Goal: Transaction & Acquisition: Purchase product/service

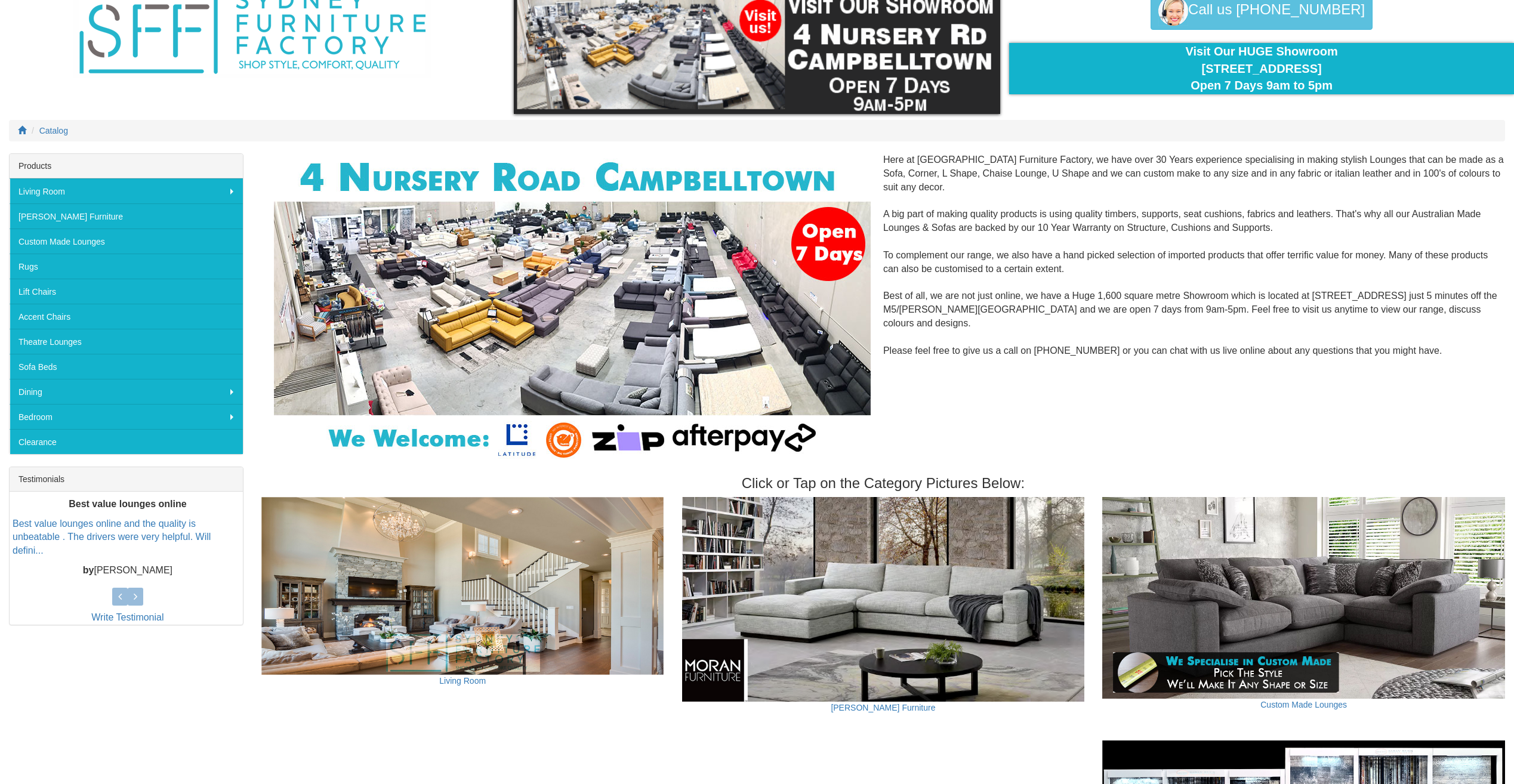
scroll to position [239, 0]
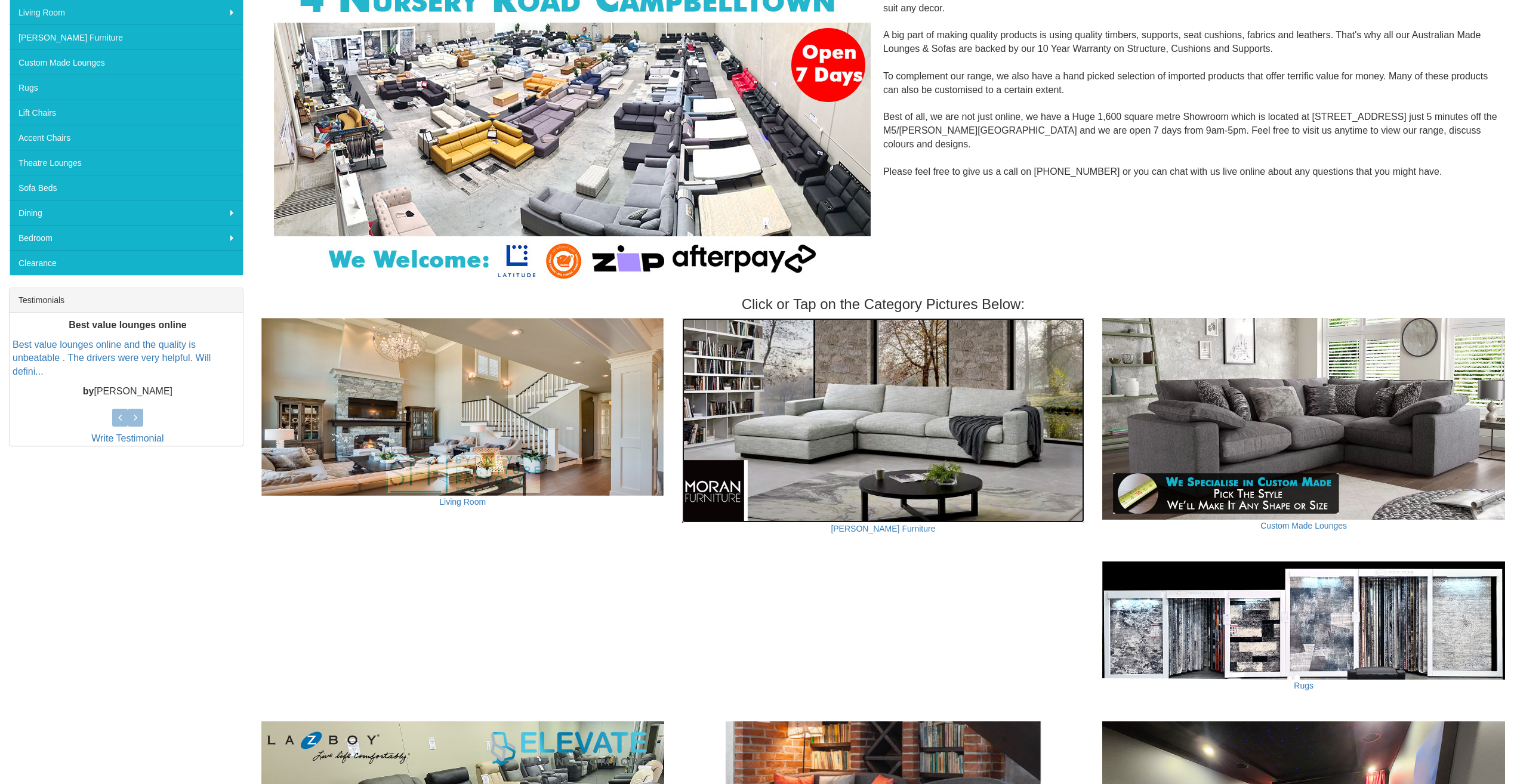
click at [1031, 358] on img at bounding box center [883, 420] width 403 height 204
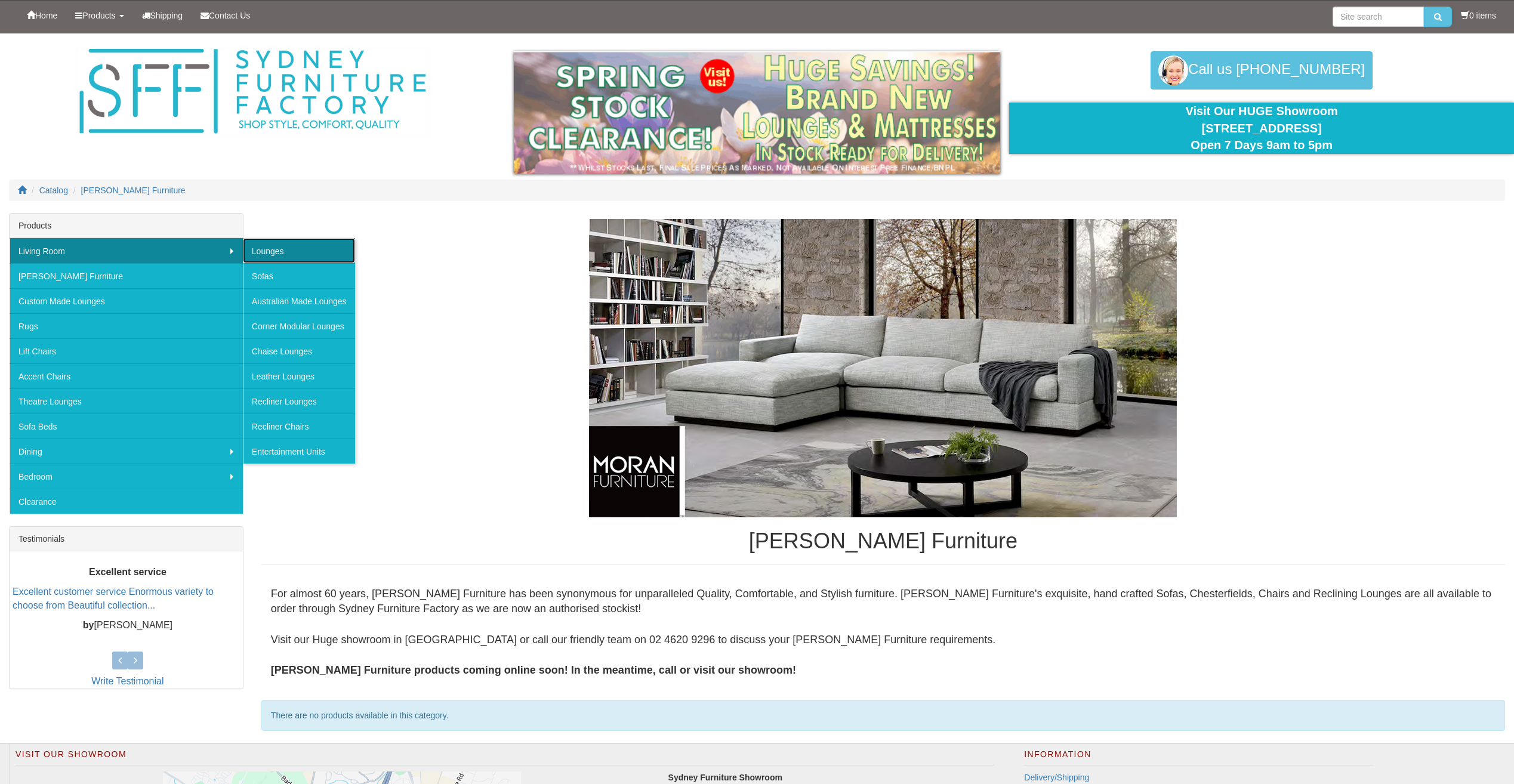
click at [256, 252] on link "Lounges" at bounding box center [299, 251] width 112 height 25
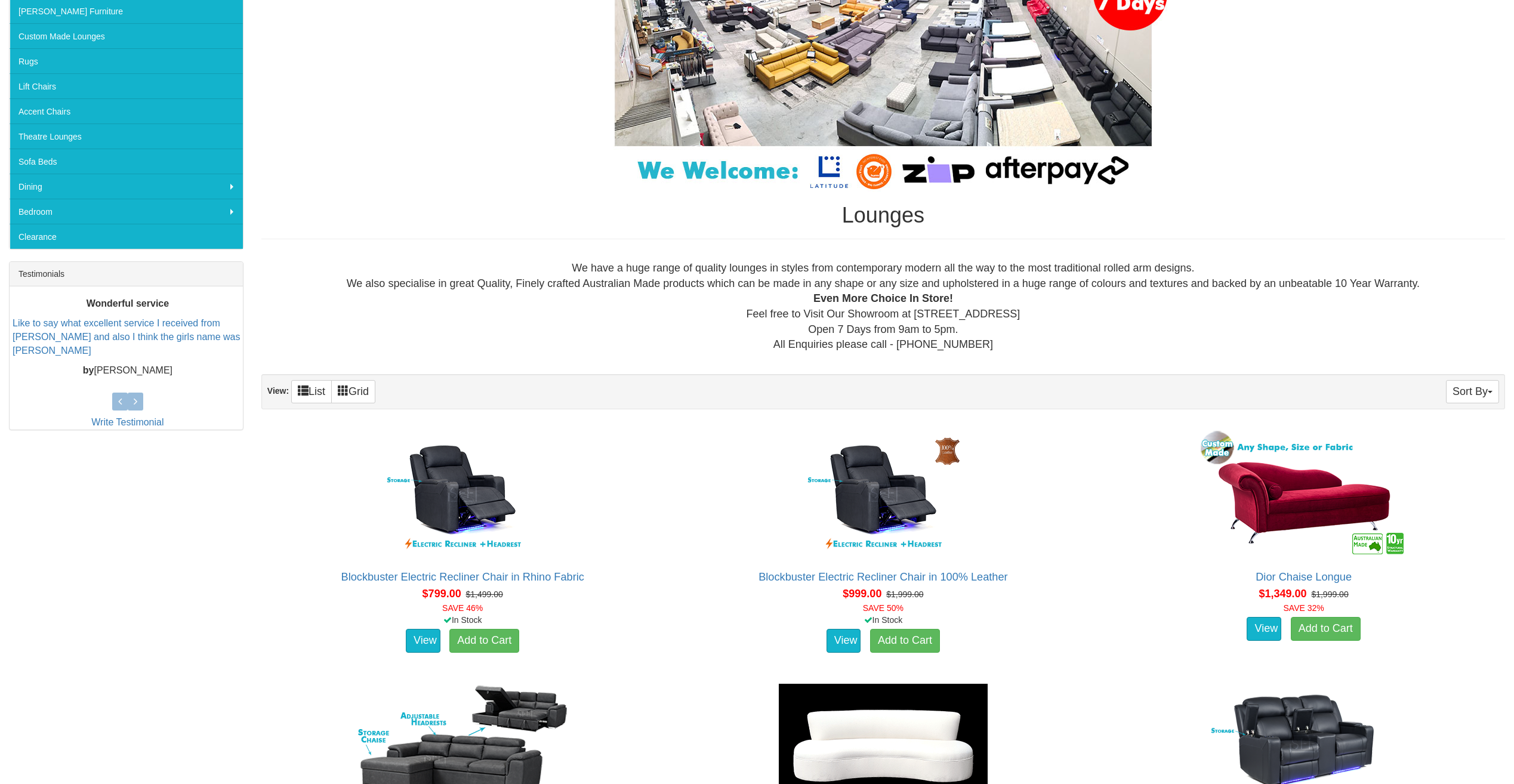
scroll to position [269, 0]
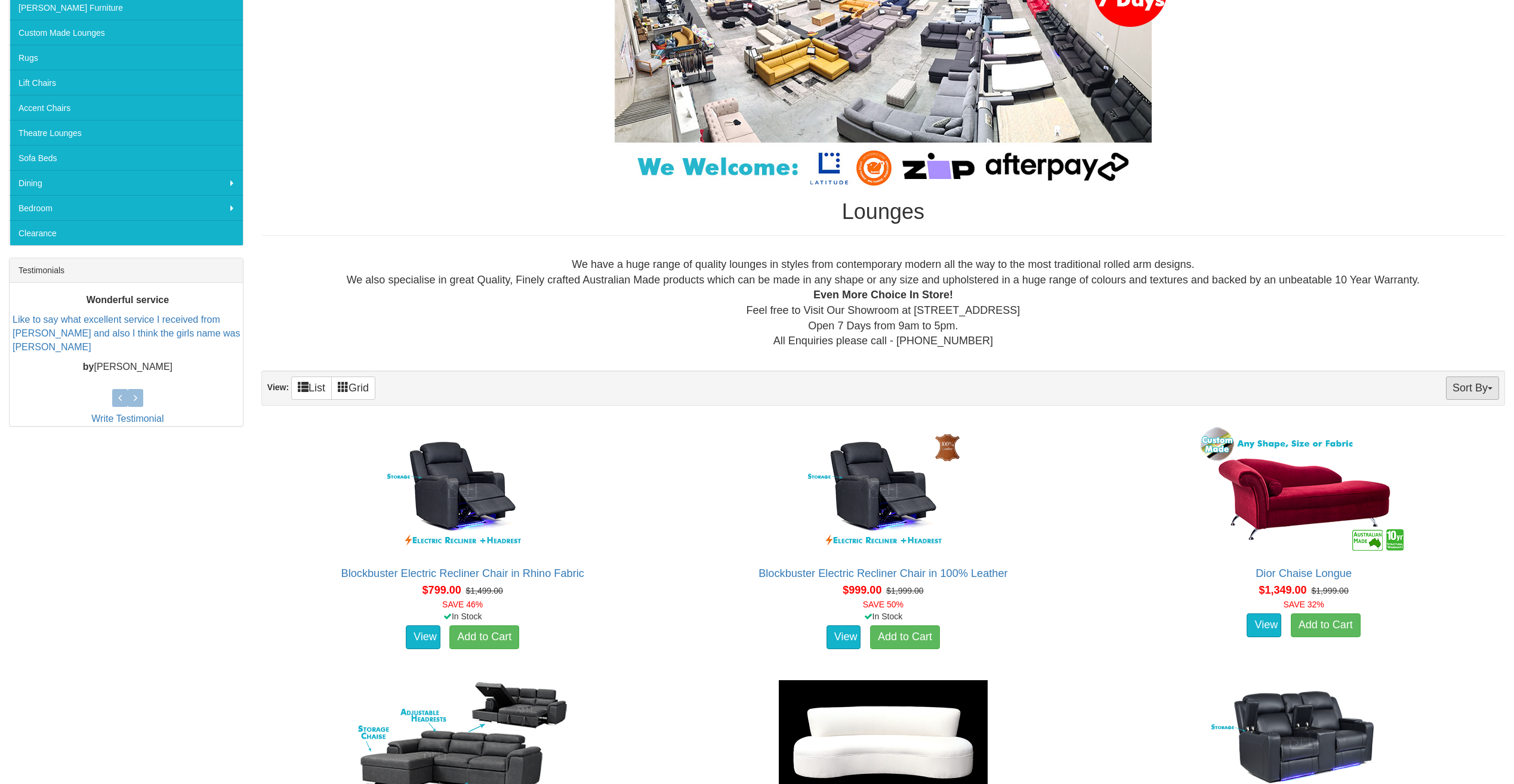
click at [1475, 398] on button "Sort By" at bounding box center [1473, 388] width 53 height 23
click at [1448, 428] on link "Price+" at bounding box center [1451, 428] width 95 height 16
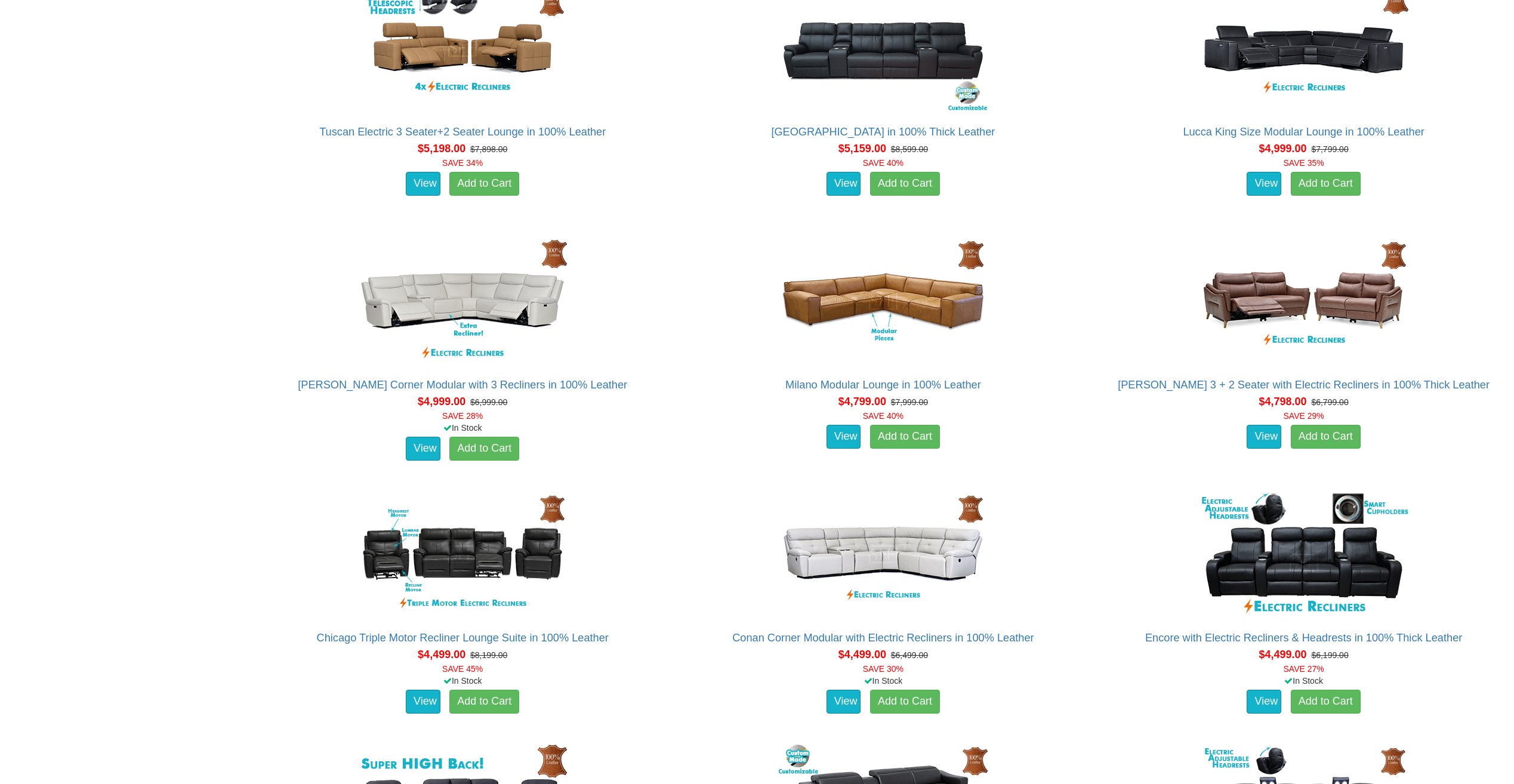
scroll to position [1492, 0]
